Goal: Check status: Check status

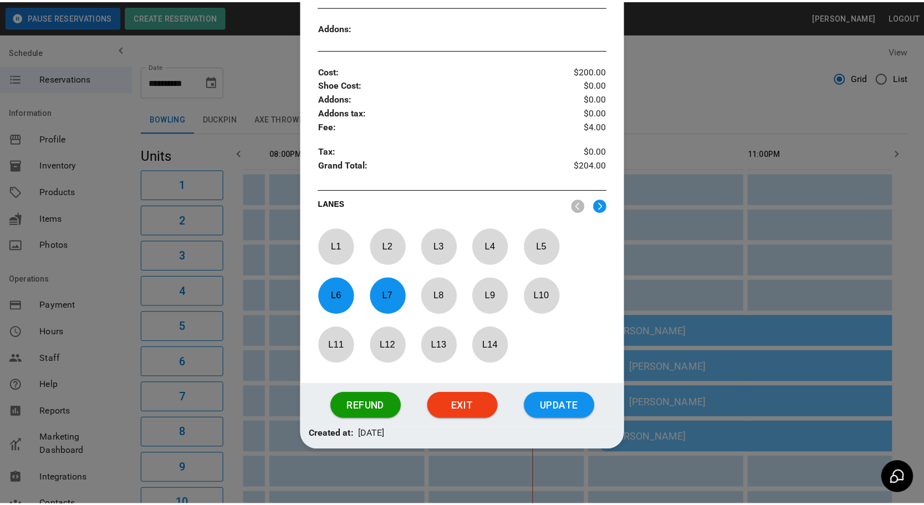
scroll to position [429, 0]
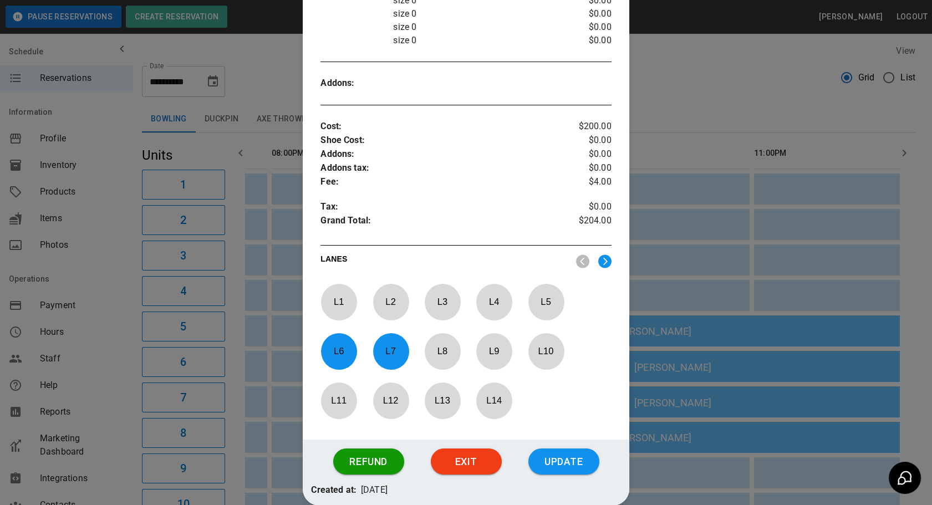
click at [662, 291] on div at bounding box center [466, 252] width 932 height 505
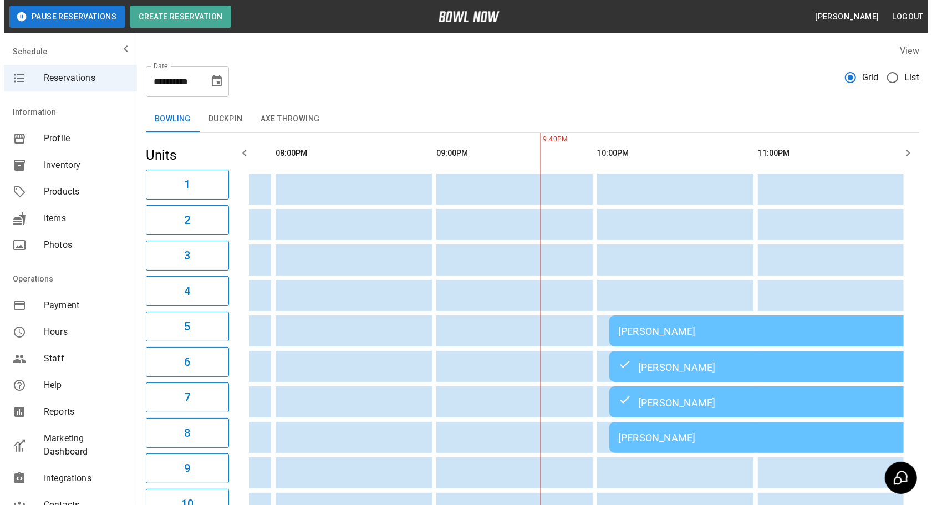
scroll to position [0, 1395]
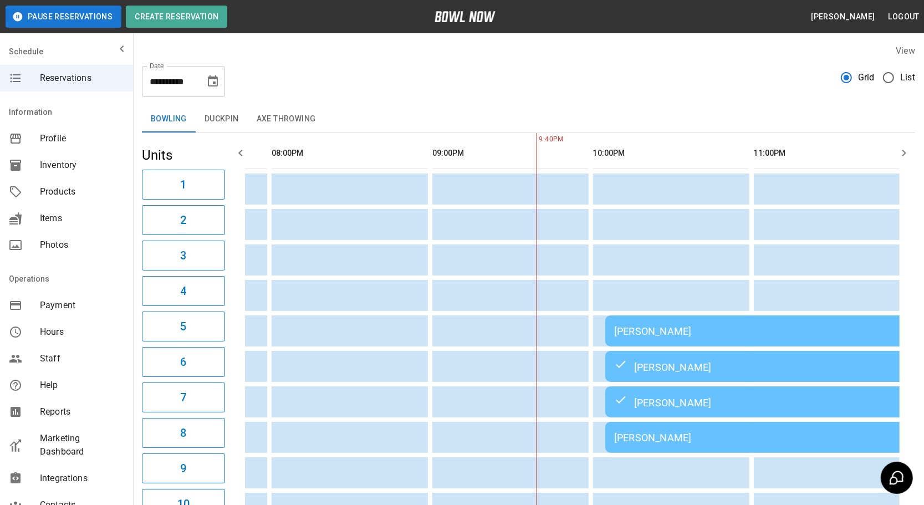
click at [626, 403] on div "[PERSON_NAME]" at bounding box center [764, 401] width 301 height 13
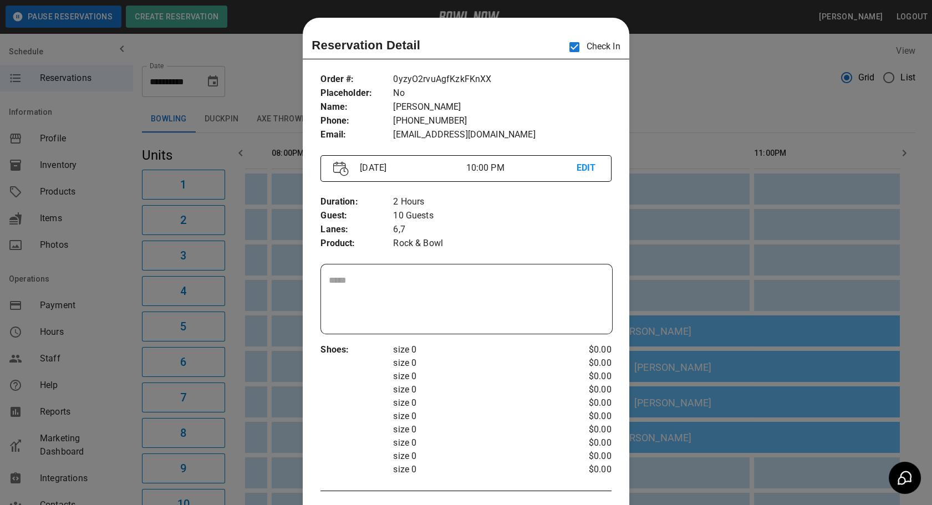
scroll to position [17, 0]
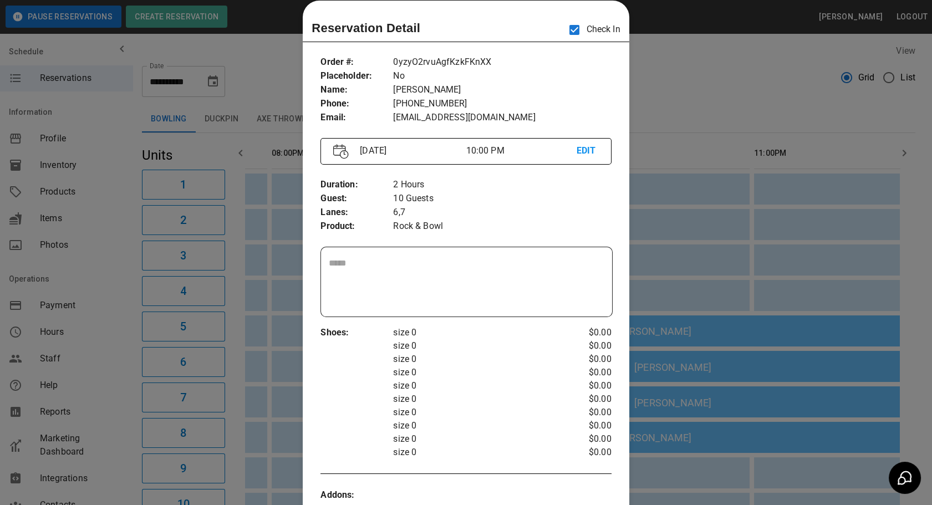
click at [680, 88] on div at bounding box center [466, 252] width 932 height 505
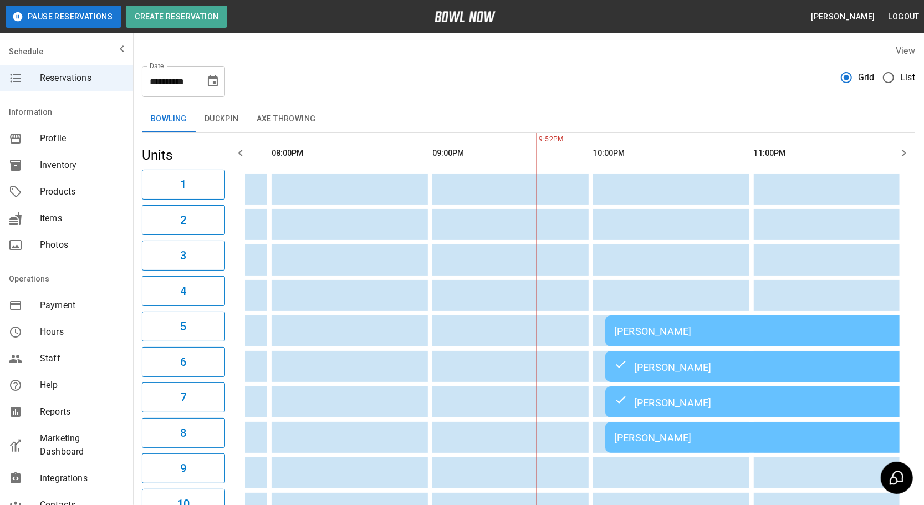
click at [630, 439] on div "[PERSON_NAME]" at bounding box center [764, 438] width 301 height 12
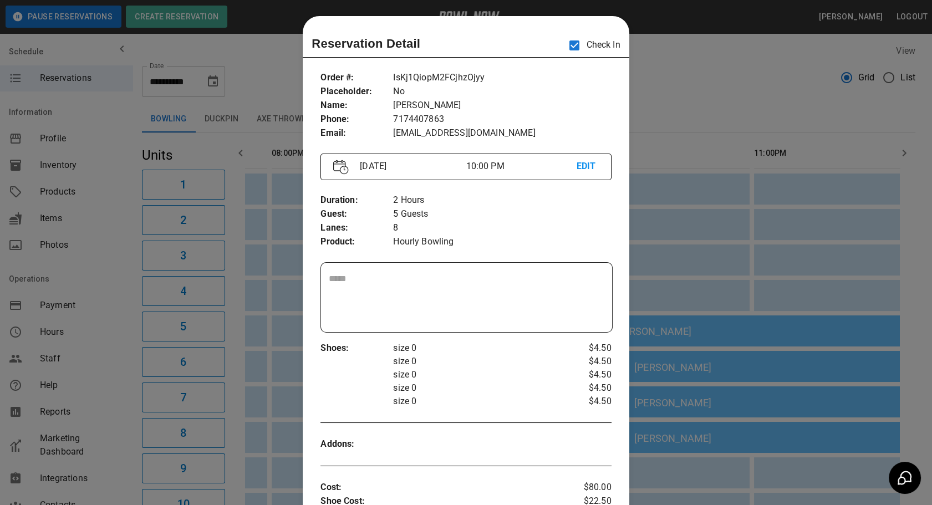
scroll to position [0, 0]
drag, startPoint x: 757, startPoint y: 60, endPoint x: 745, endPoint y: 69, distance: 15.1
click at [757, 60] on div at bounding box center [466, 252] width 932 height 505
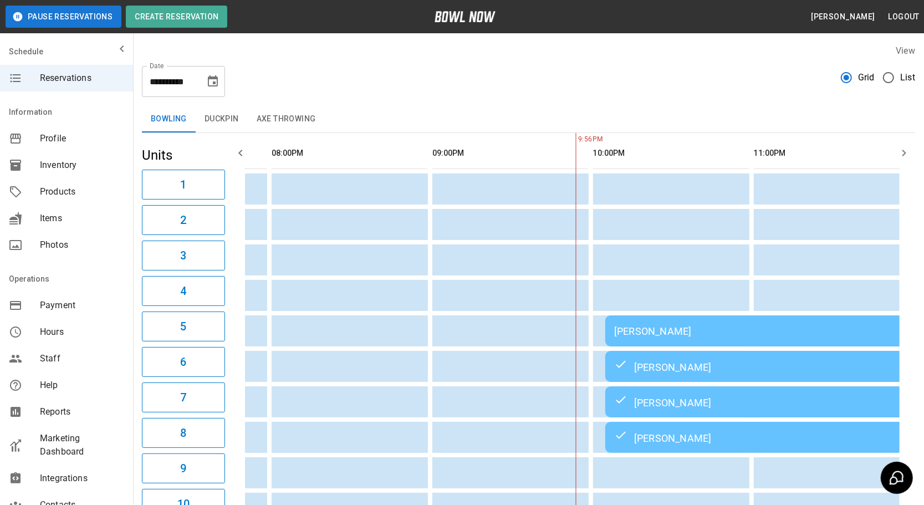
click at [637, 329] on div "[PERSON_NAME]" at bounding box center [764, 331] width 301 height 12
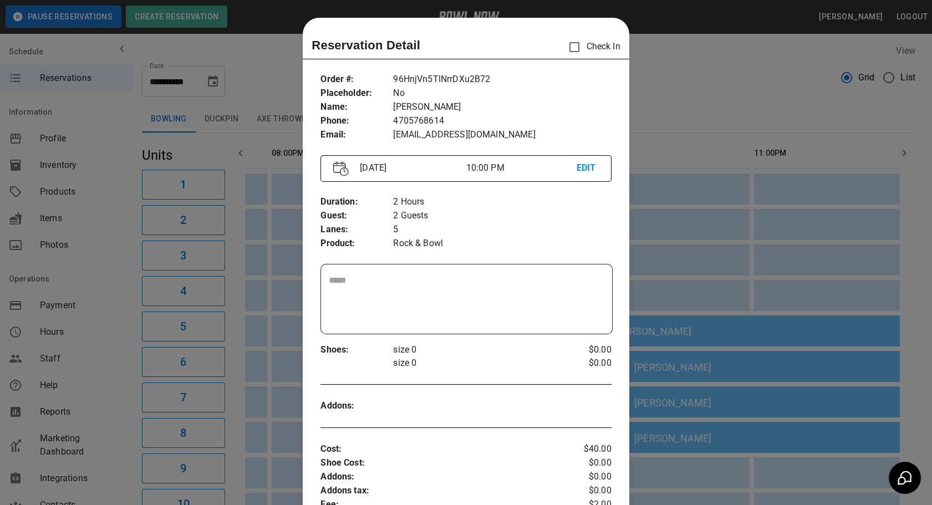
click at [678, 387] on div at bounding box center [466, 252] width 932 height 505
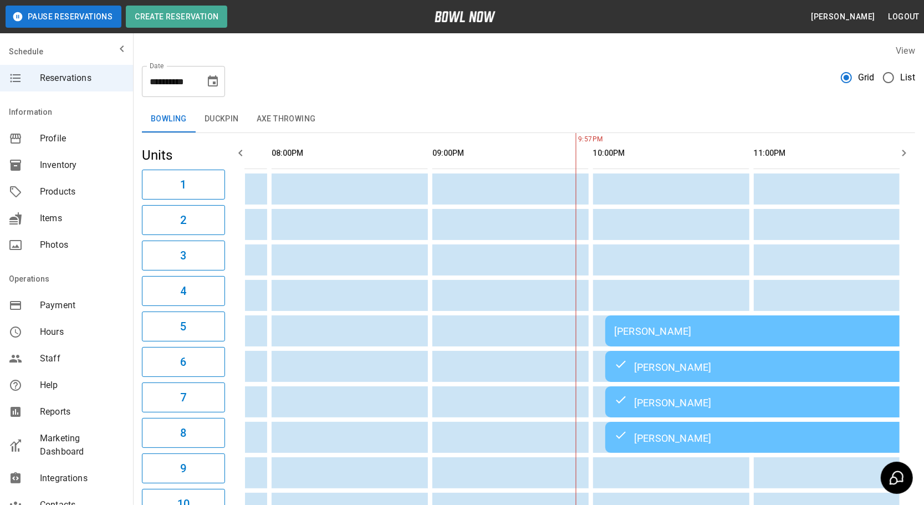
click at [650, 432] on div "[PERSON_NAME]" at bounding box center [764, 437] width 301 height 13
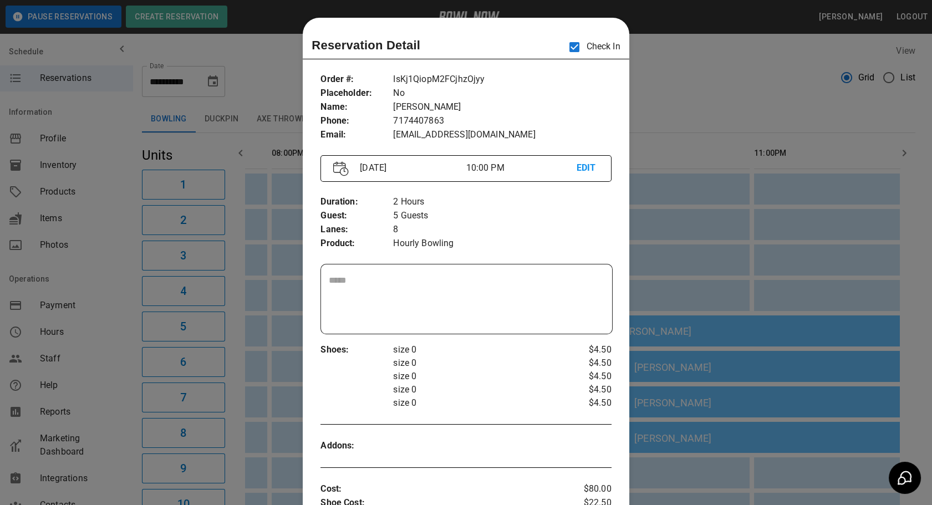
click at [715, 238] on div at bounding box center [466, 252] width 932 height 505
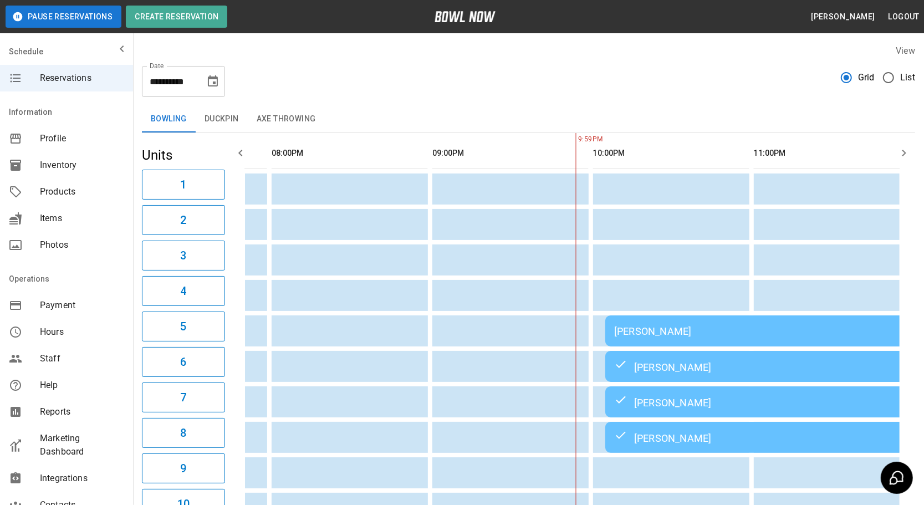
click at [626, 337] on td "[PERSON_NAME]" at bounding box center [764, 330] width 319 height 31
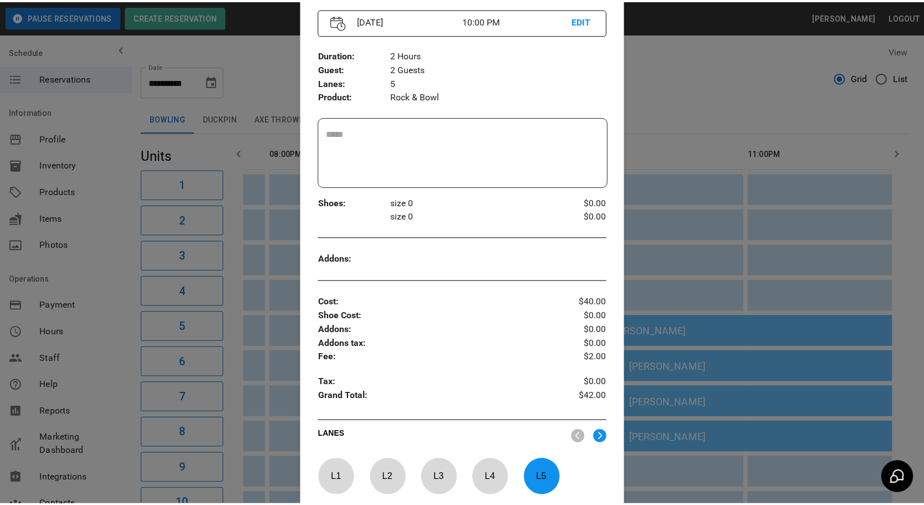
scroll to position [172, 0]
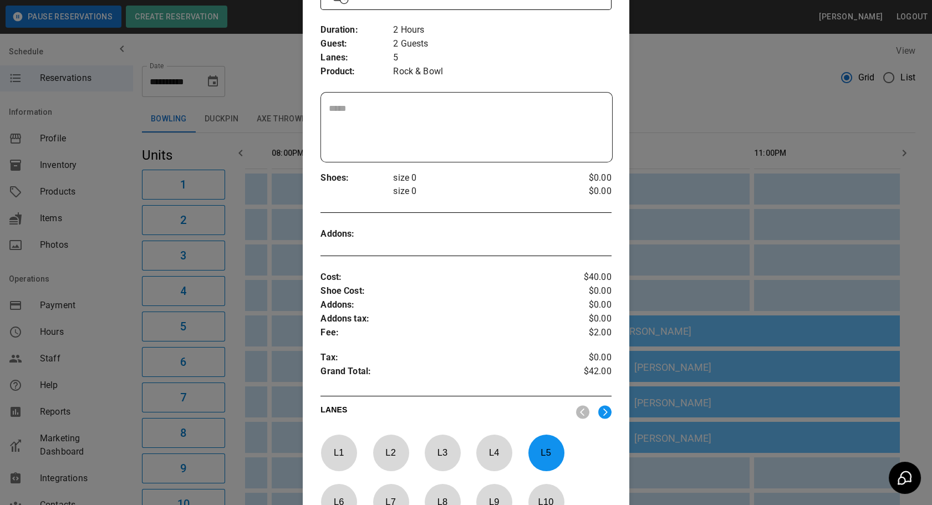
click at [264, 400] on div at bounding box center [466, 252] width 932 height 505
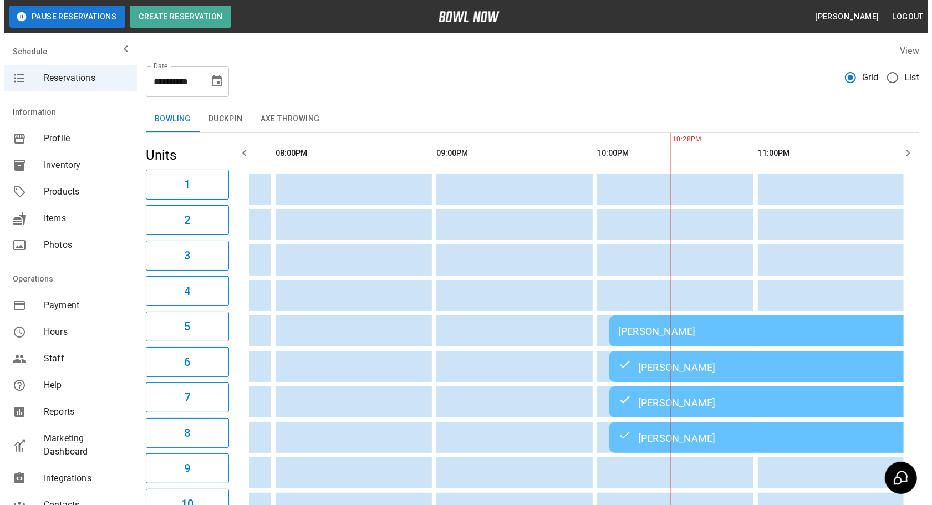
scroll to position [0, 1403]
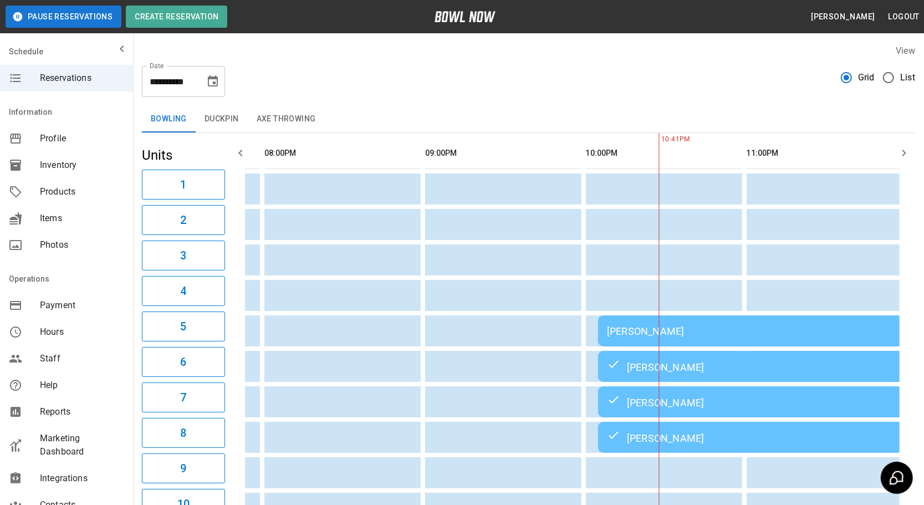
click at [722, 340] on td "[PERSON_NAME]" at bounding box center [757, 330] width 319 height 31
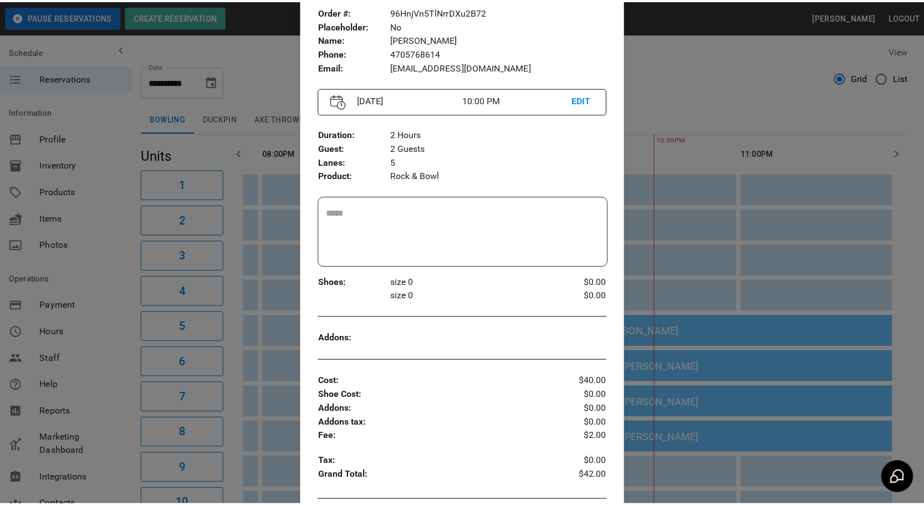
scroll to position [0, 0]
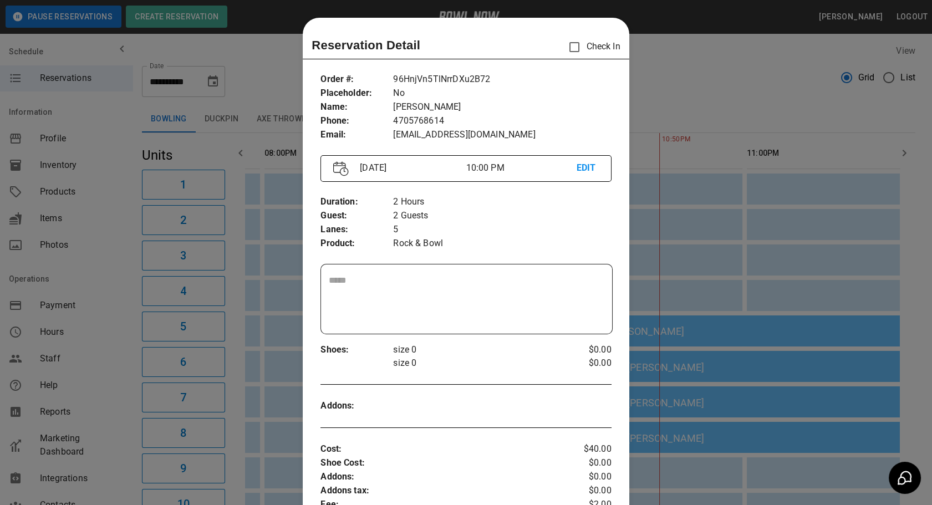
click at [700, 99] on div at bounding box center [466, 252] width 932 height 505
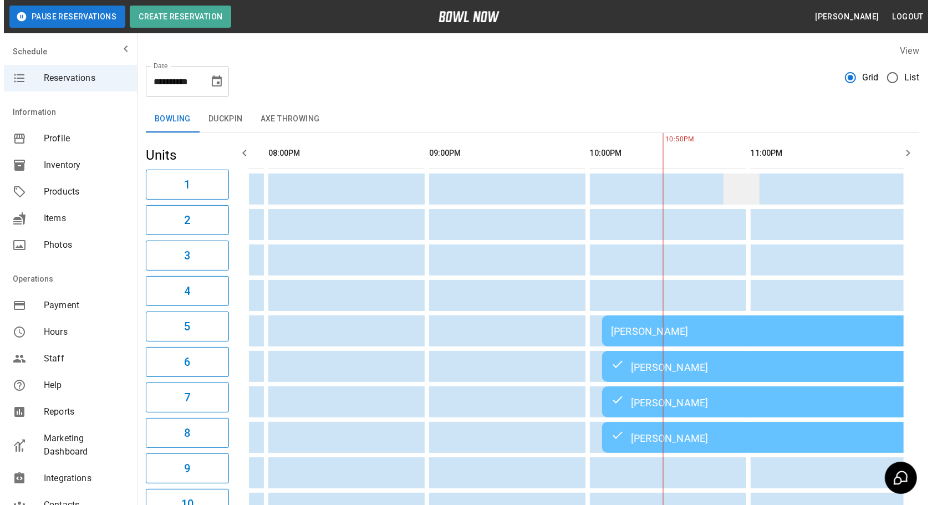
scroll to position [0, 1424]
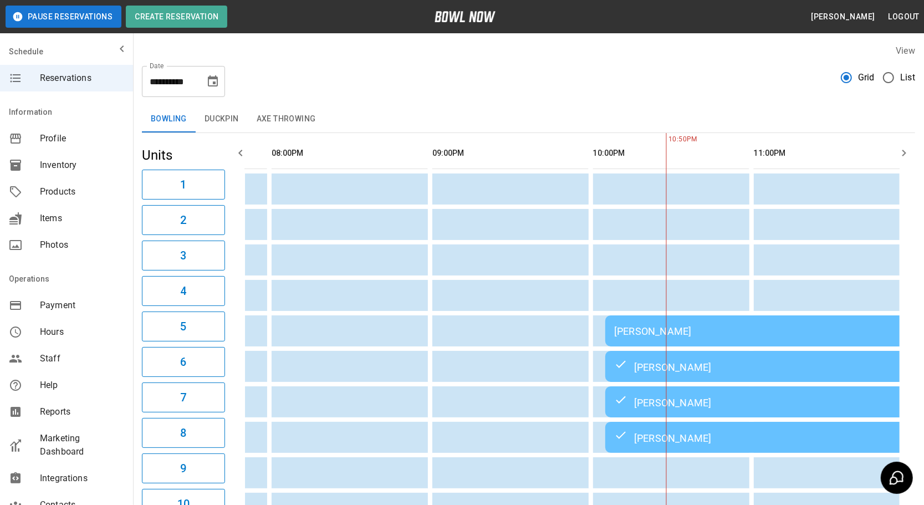
click at [648, 351] on td "[PERSON_NAME]" at bounding box center [764, 366] width 319 height 31
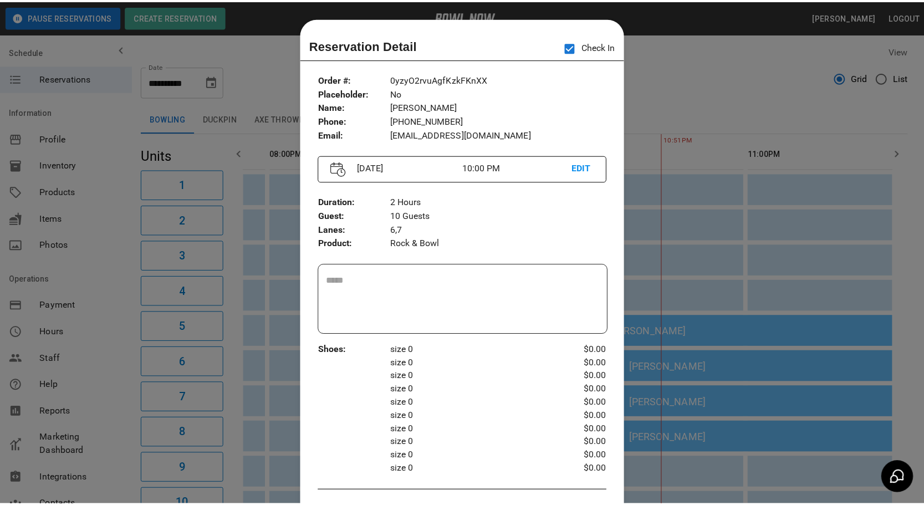
scroll to position [17, 0]
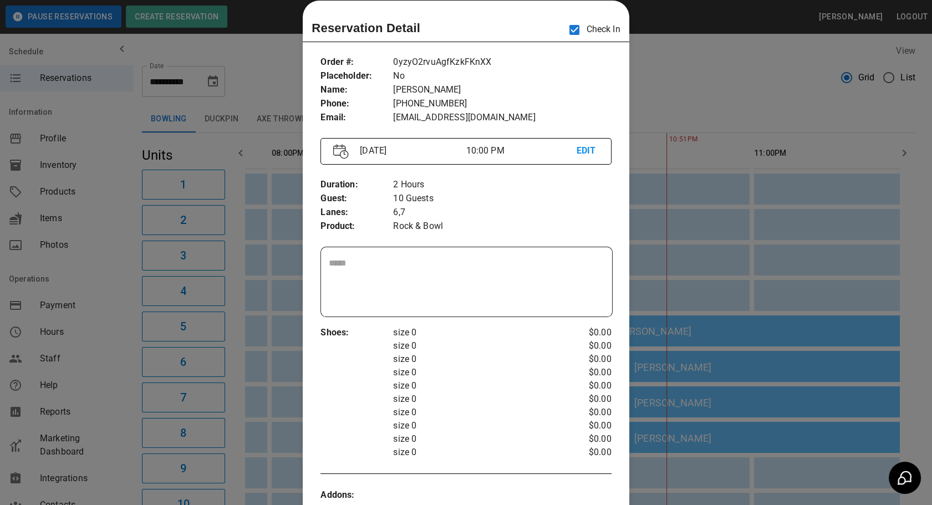
click at [672, 395] on div at bounding box center [466, 252] width 932 height 505
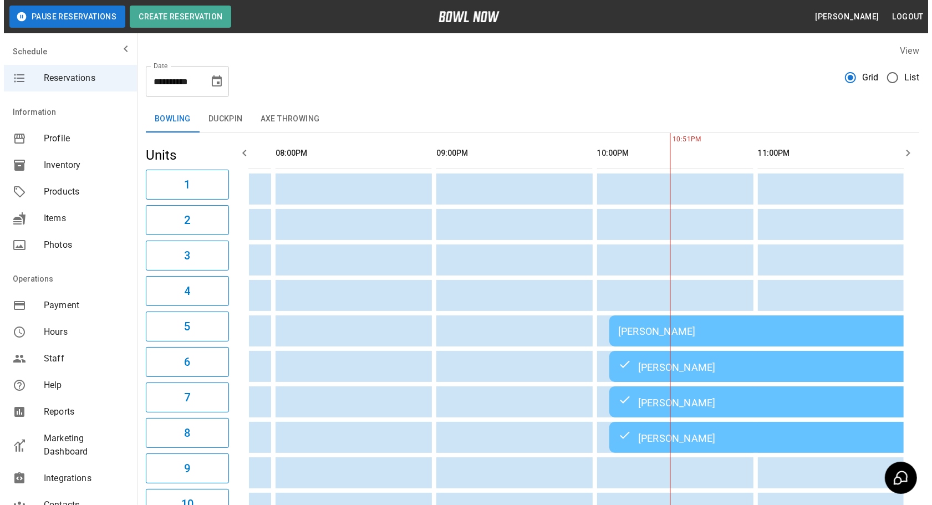
scroll to position [0, 1395]
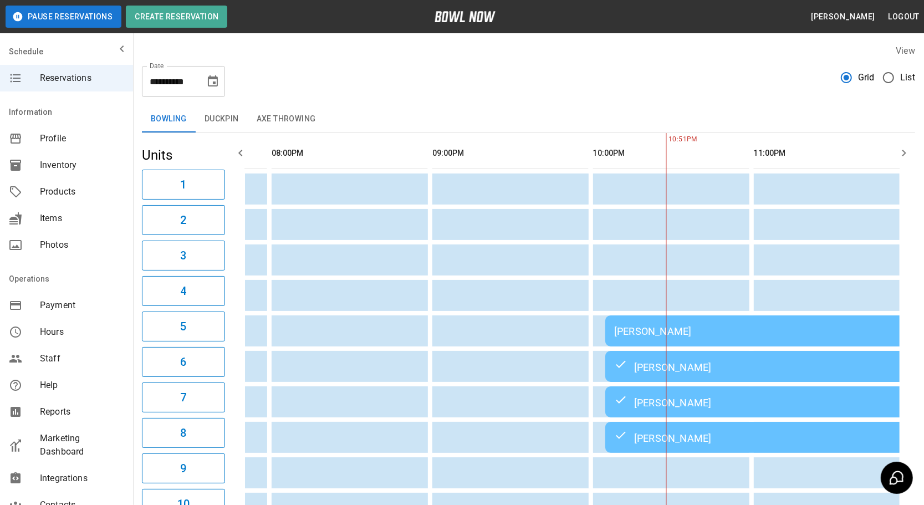
click at [662, 333] on div "[PERSON_NAME]" at bounding box center [764, 331] width 301 height 12
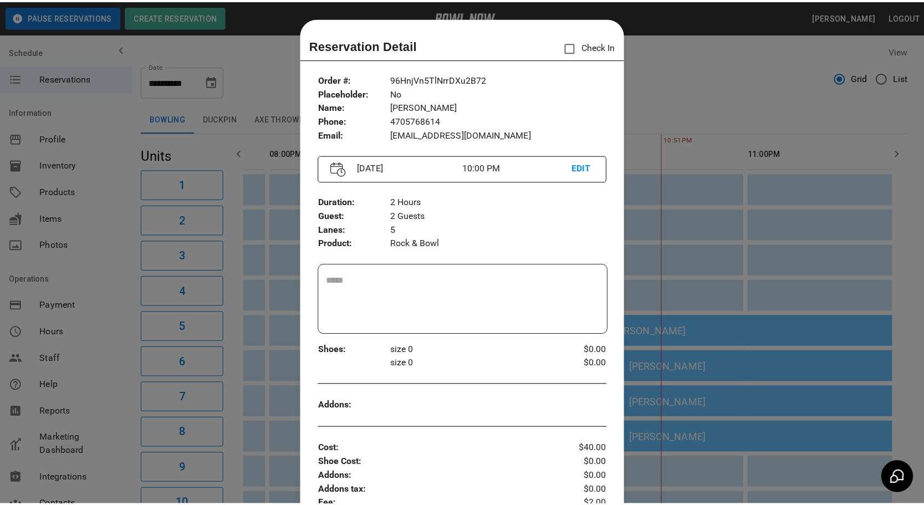
scroll to position [17, 0]
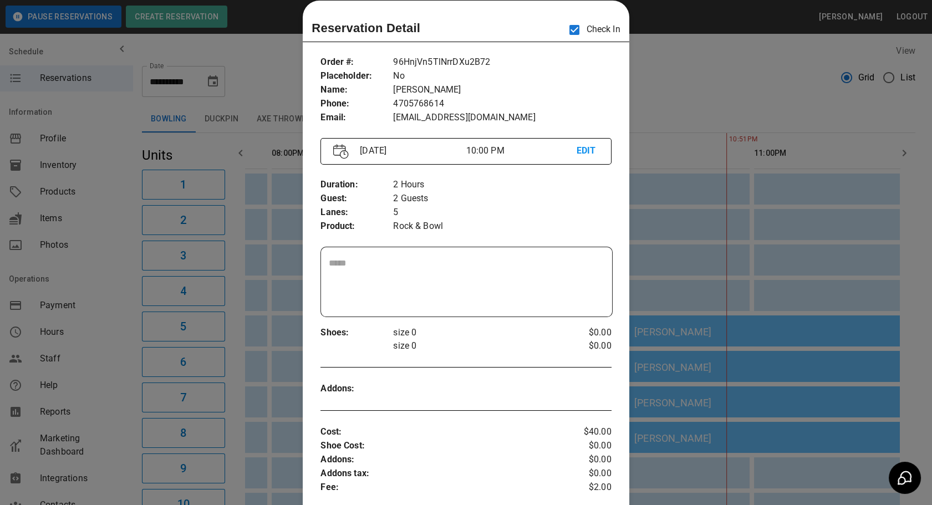
click at [737, 63] on div at bounding box center [466, 252] width 932 height 505
